Goal: Browse casually

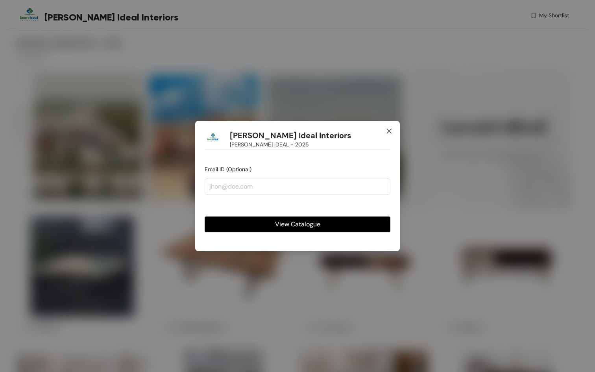
click at [388, 131] on icon "close" at bounding box center [389, 131] width 6 height 6
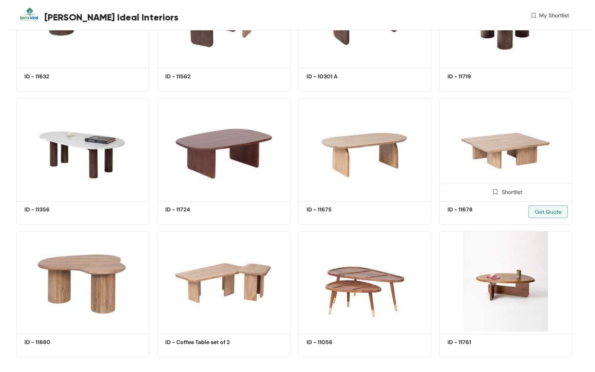
scroll to position [1060, 0]
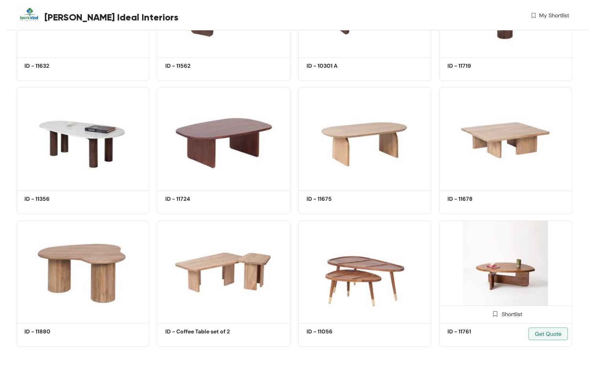
click at [499, 259] on img at bounding box center [505, 270] width 133 height 100
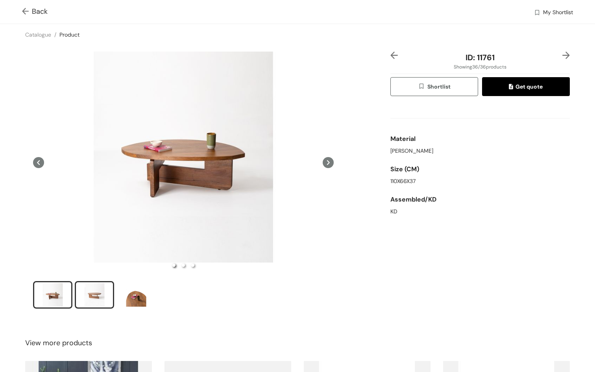
click at [94, 290] on div "slide item 2" at bounding box center [94, 295] width 35 height 24
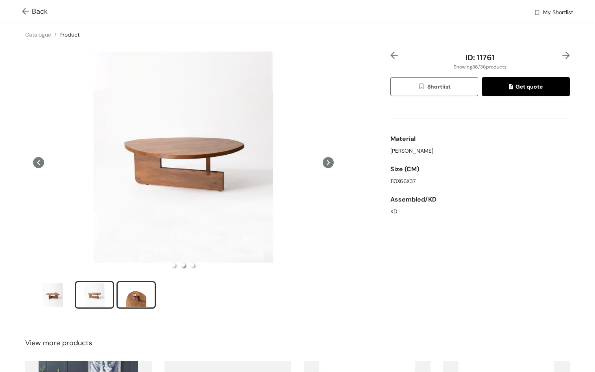
click at [130, 292] on div "slide item 3" at bounding box center [136, 295] width 35 height 24
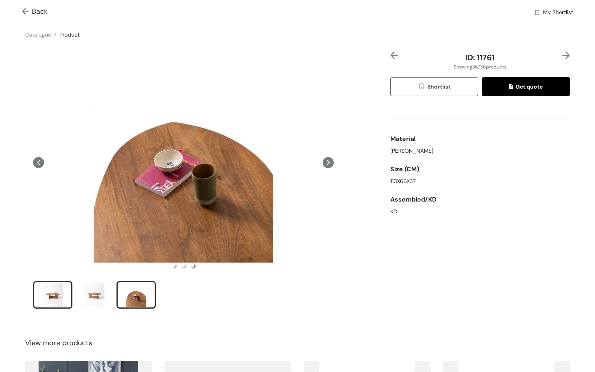
click at [61, 294] on div "slide item 1" at bounding box center [52, 295] width 35 height 24
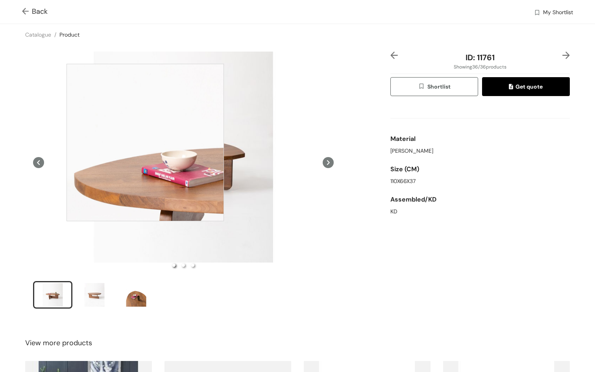
click at [145, 143] on div at bounding box center [145, 142] width 157 height 157
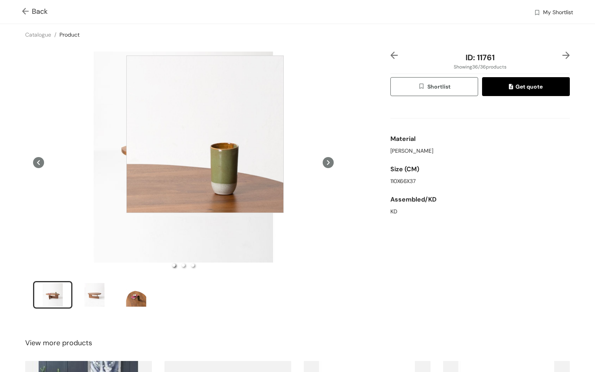
click at [205, 134] on div at bounding box center [204, 134] width 157 height 157
